Goal: Task Accomplishment & Management: Manage account settings

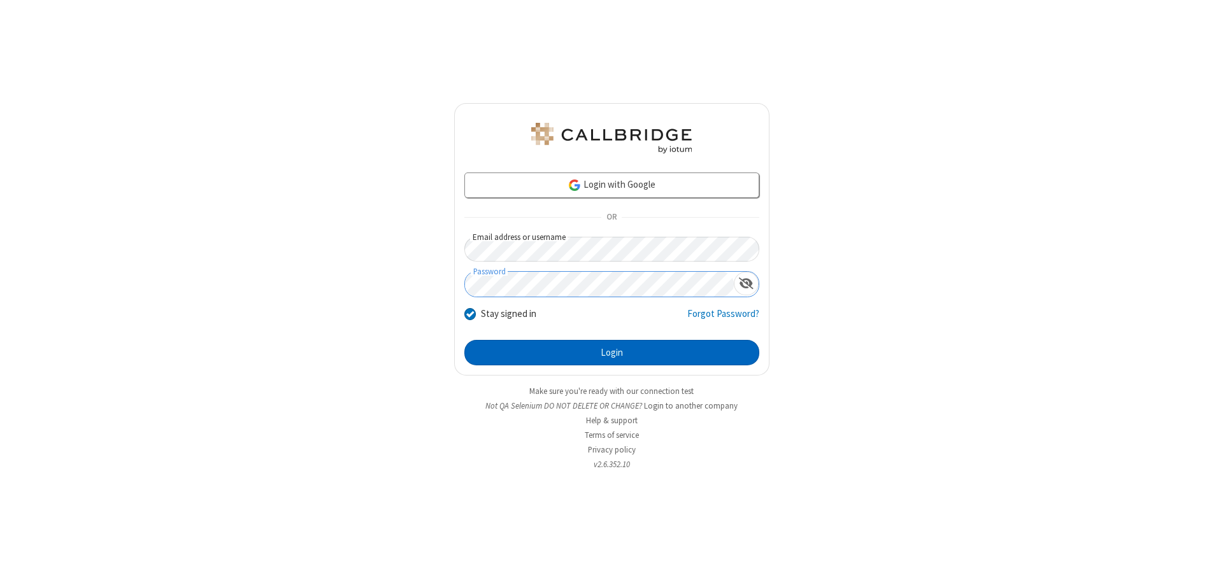
click at [611, 353] on button "Login" at bounding box center [611, 352] width 295 height 25
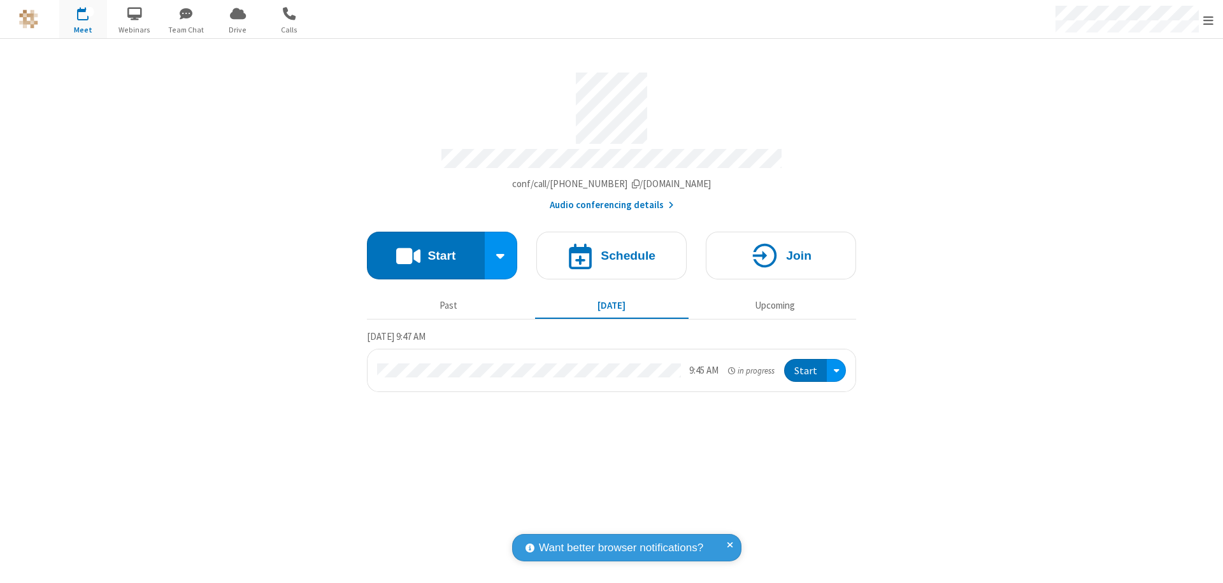
click at [1208, 20] on span "Open menu" at bounding box center [1208, 20] width 10 height 13
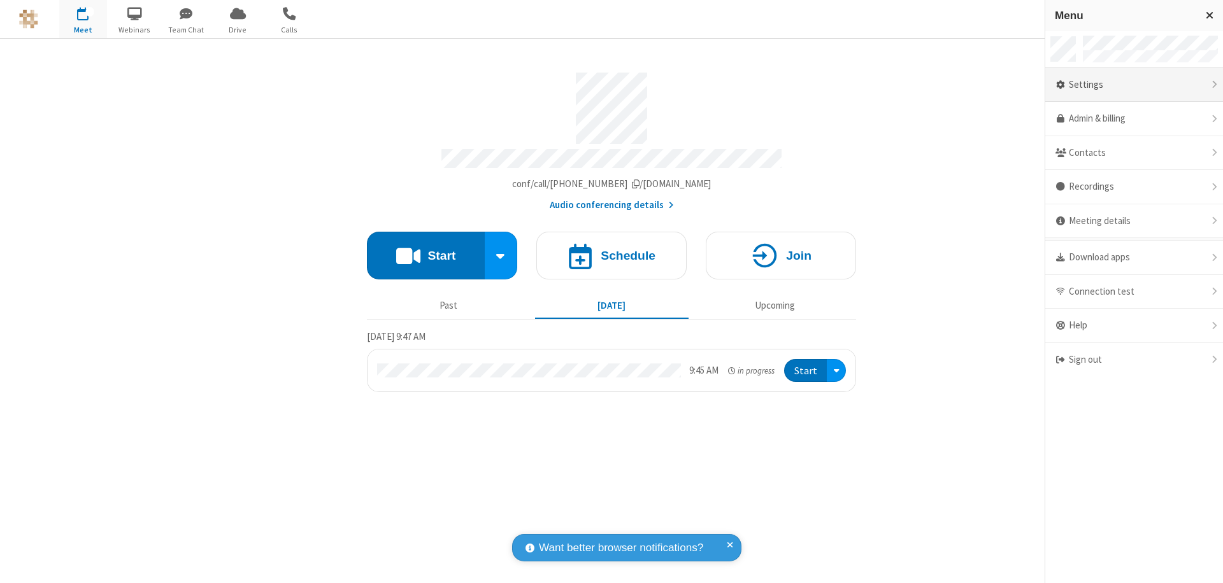
click at [1134, 85] on div "Settings" at bounding box center [1134, 85] width 178 height 34
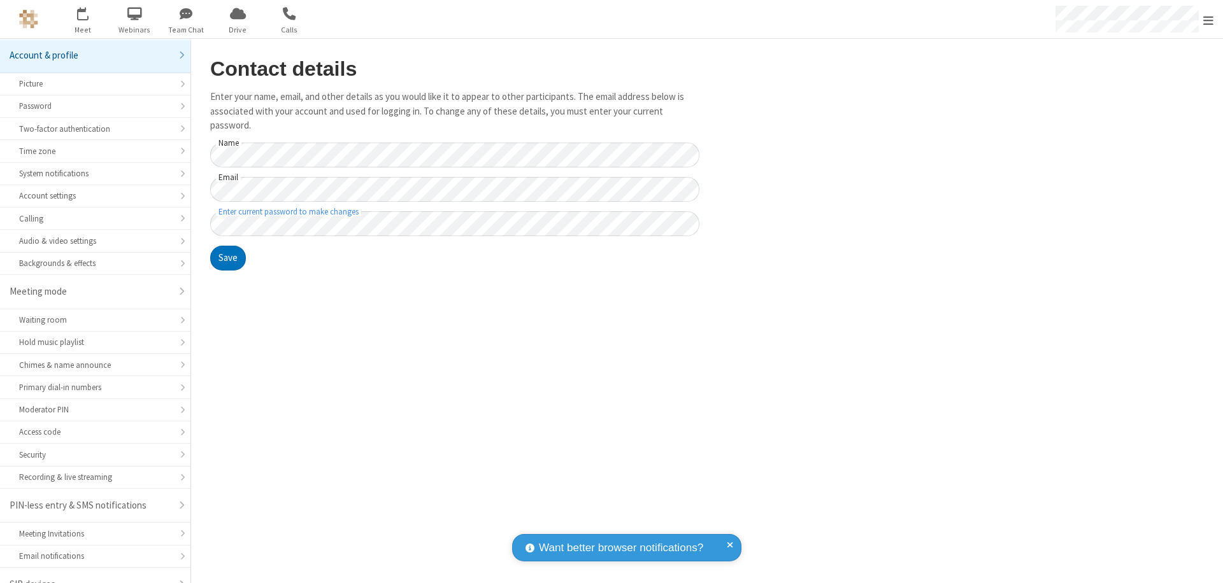
scroll to position [18, 0]
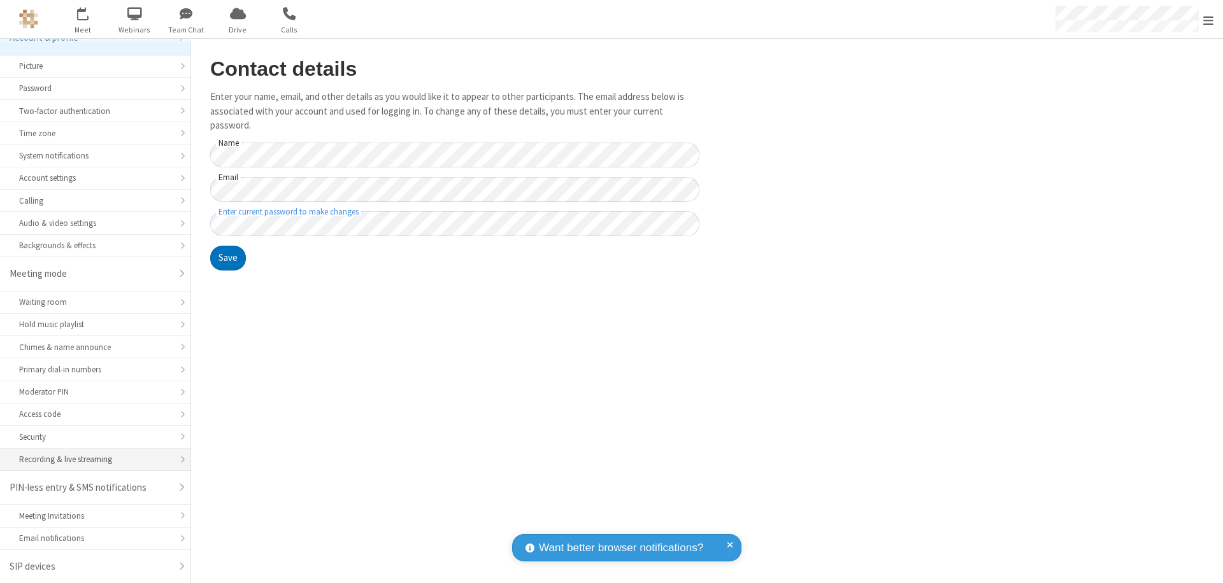
click at [90, 460] on div "Recording & live streaming" at bounding box center [95, 459] width 152 height 12
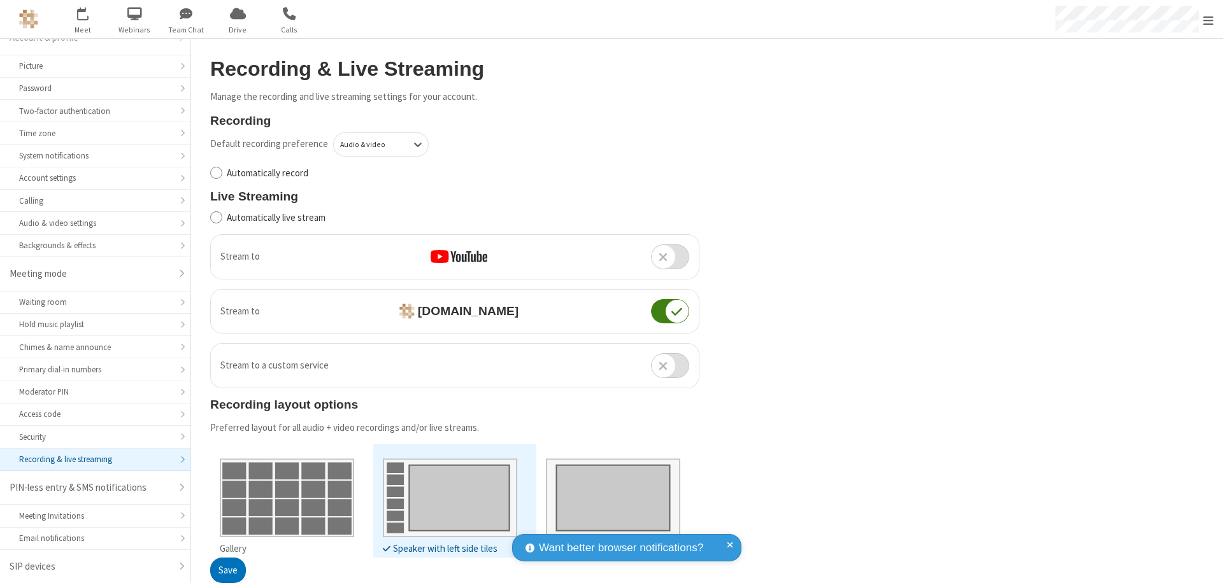
click at [216, 173] on input "Automatically record" at bounding box center [216, 172] width 12 height 13
checkbox input "true"
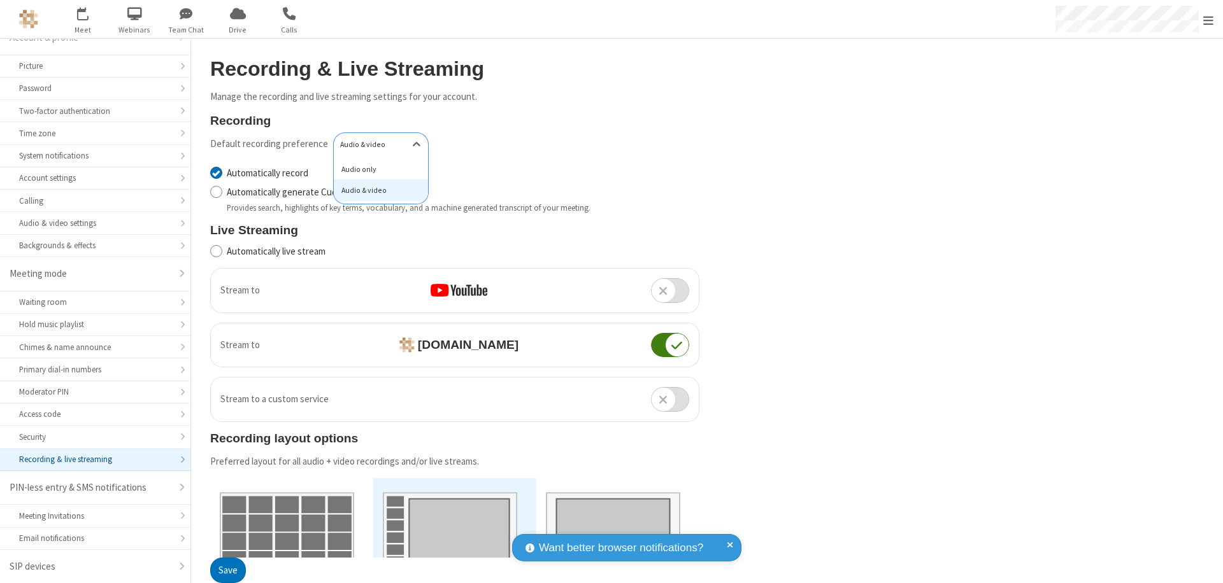
click at [376, 169] on div "Audio only" at bounding box center [381, 170] width 94 height 22
click at [227, 571] on button "Save" at bounding box center [228, 571] width 36 height 25
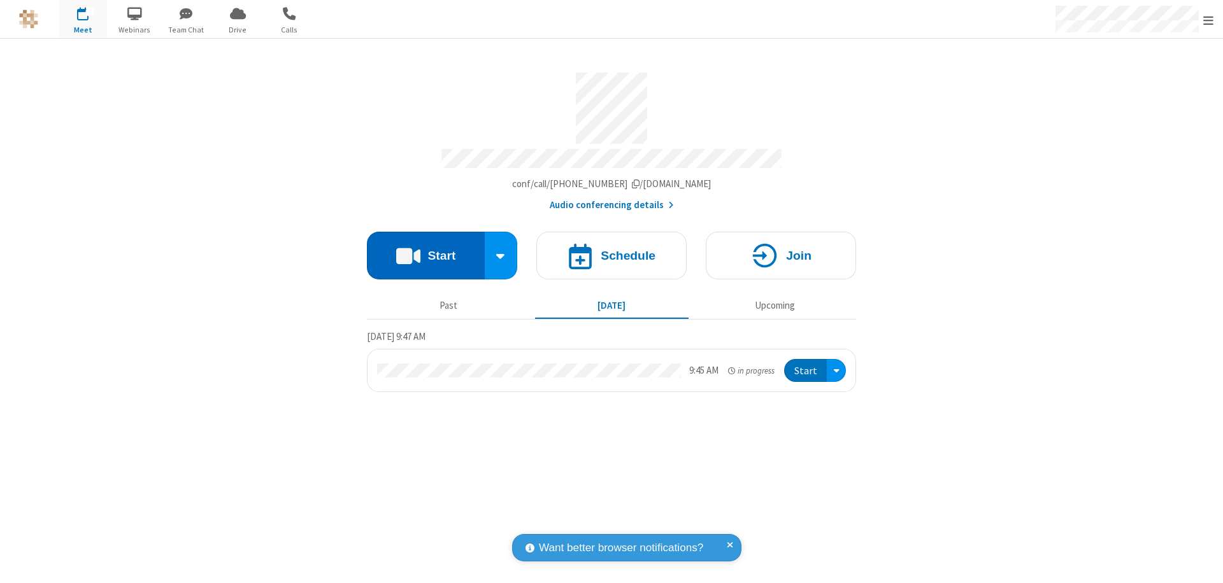
click at [425, 250] on button "Start" at bounding box center [426, 256] width 118 height 48
